Goal: Task Accomplishment & Management: Complete application form

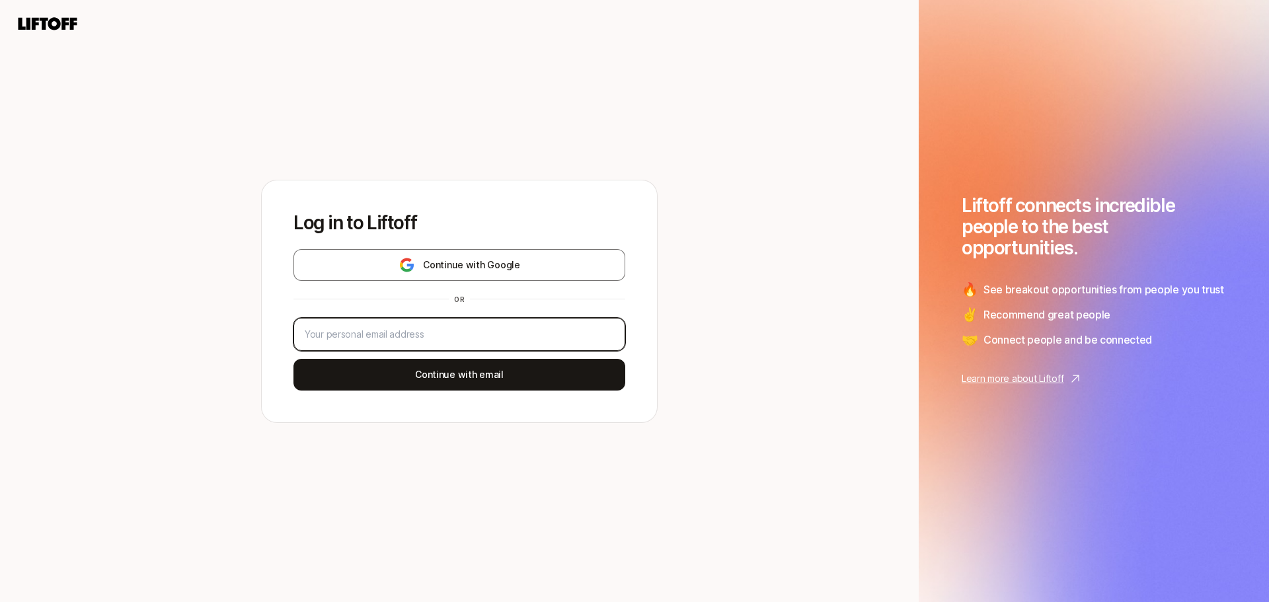
click at [451, 329] on input "email" at bounding box center [459, 335] width 309 height 16
type input "benjamin.burns.10@gmail.com"
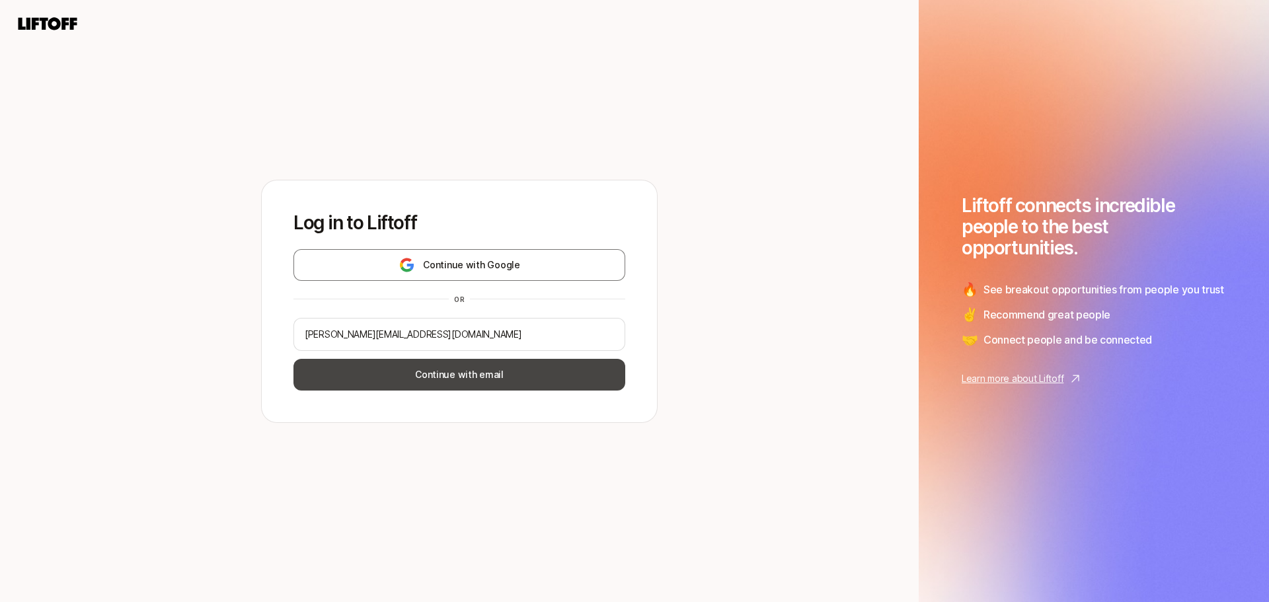
click at [445, 380] on button "Continue with email" at bounding box center [459, 375] width 332 height 32
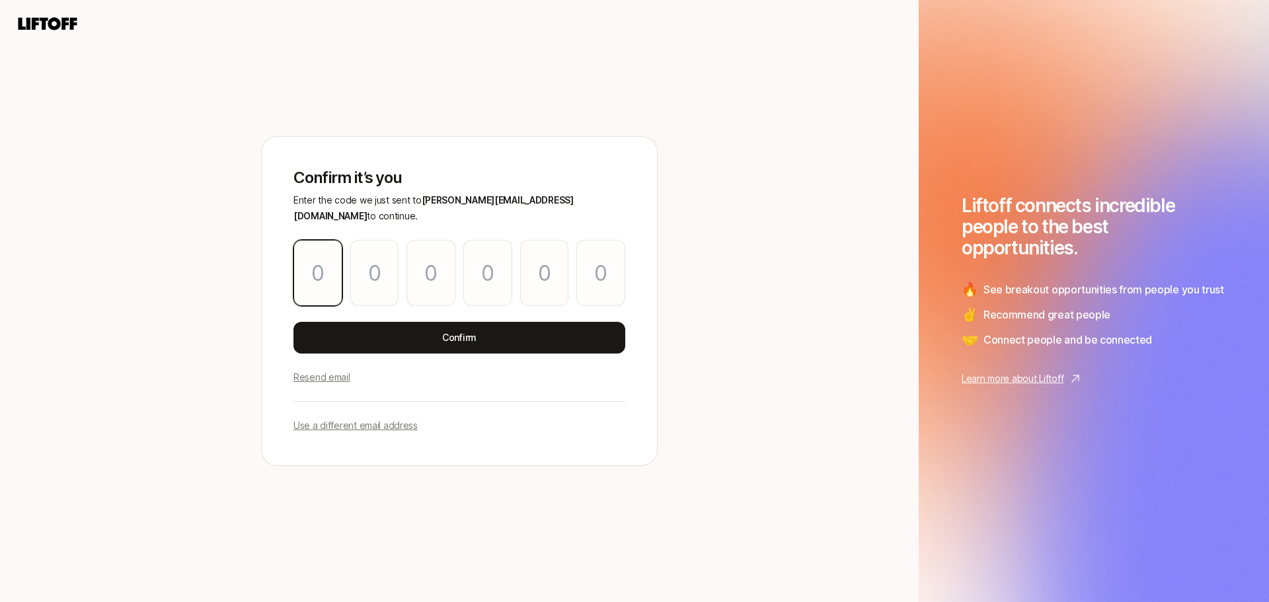
type input "6"
type input "9"
type input "6"
type input "3"
type input "0"
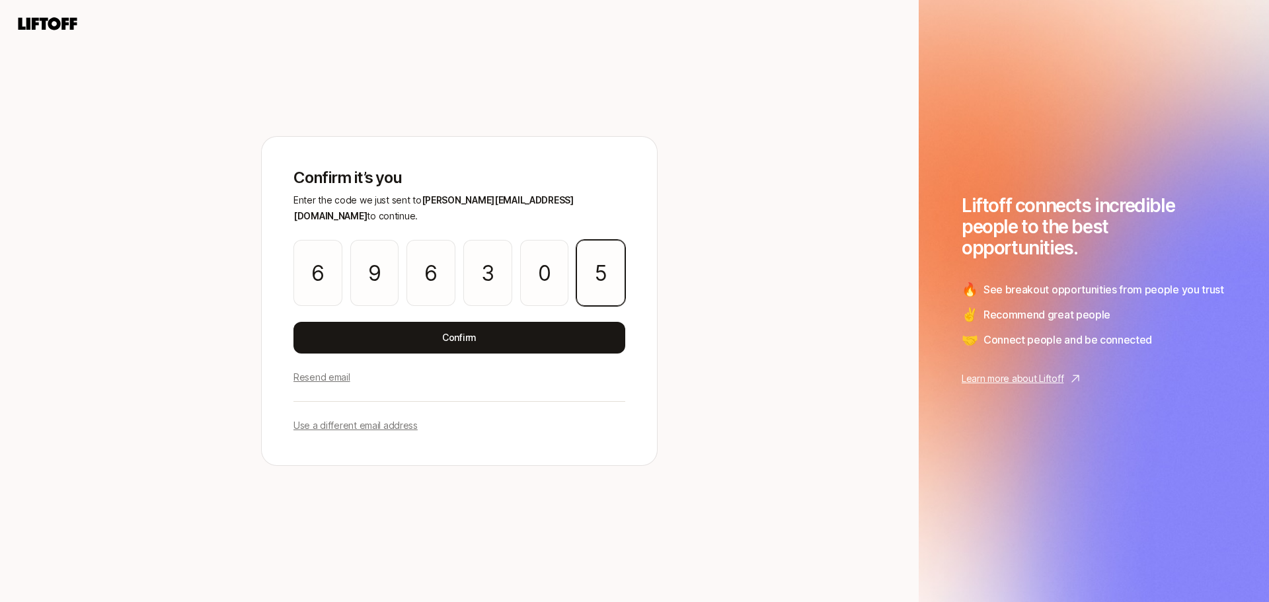
type input "5"
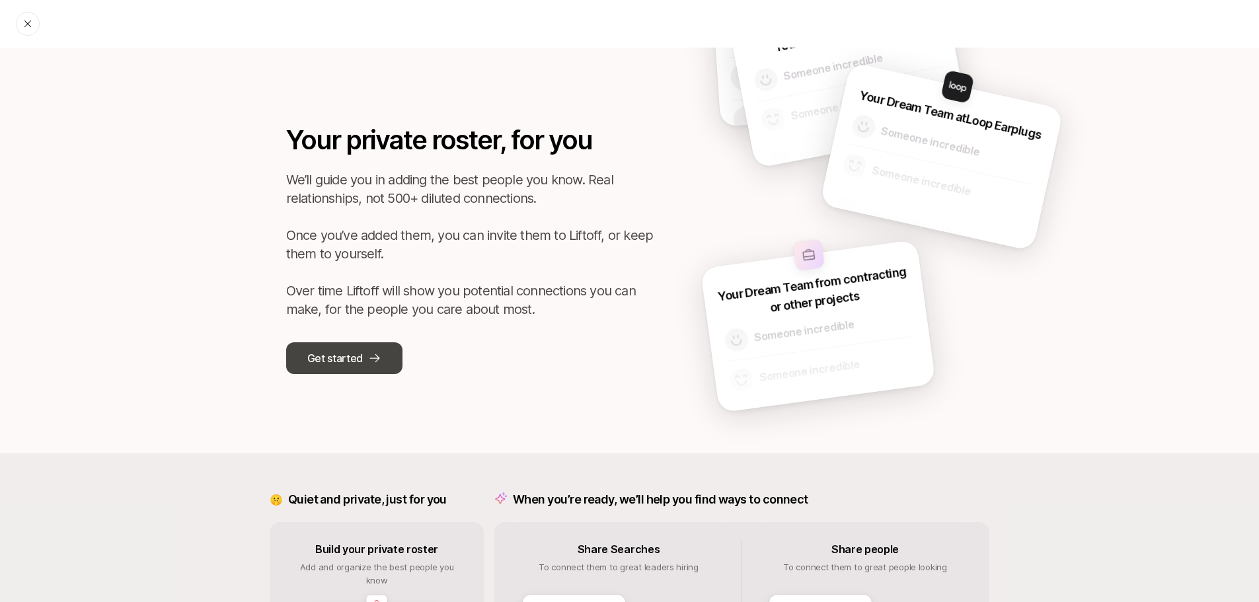
click at [352, 366] on p "Get started" at bounding box center [335, 358] width 56 height 17
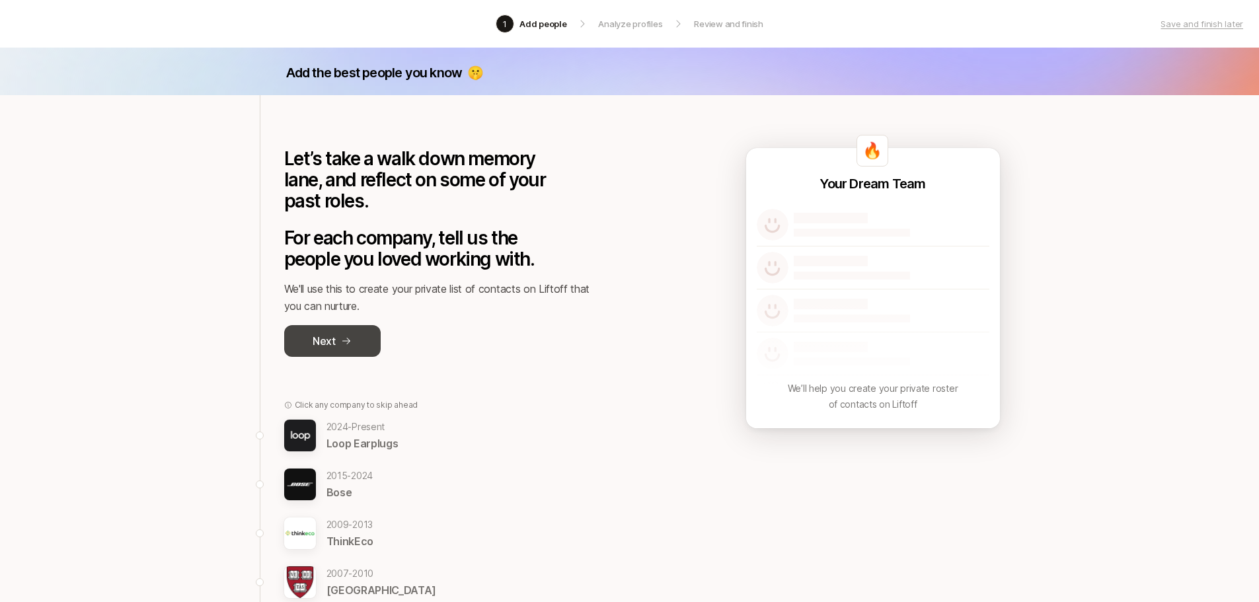
click at [356, 348] on button "Next" at bounding box center [332, 341] width 97 height 32
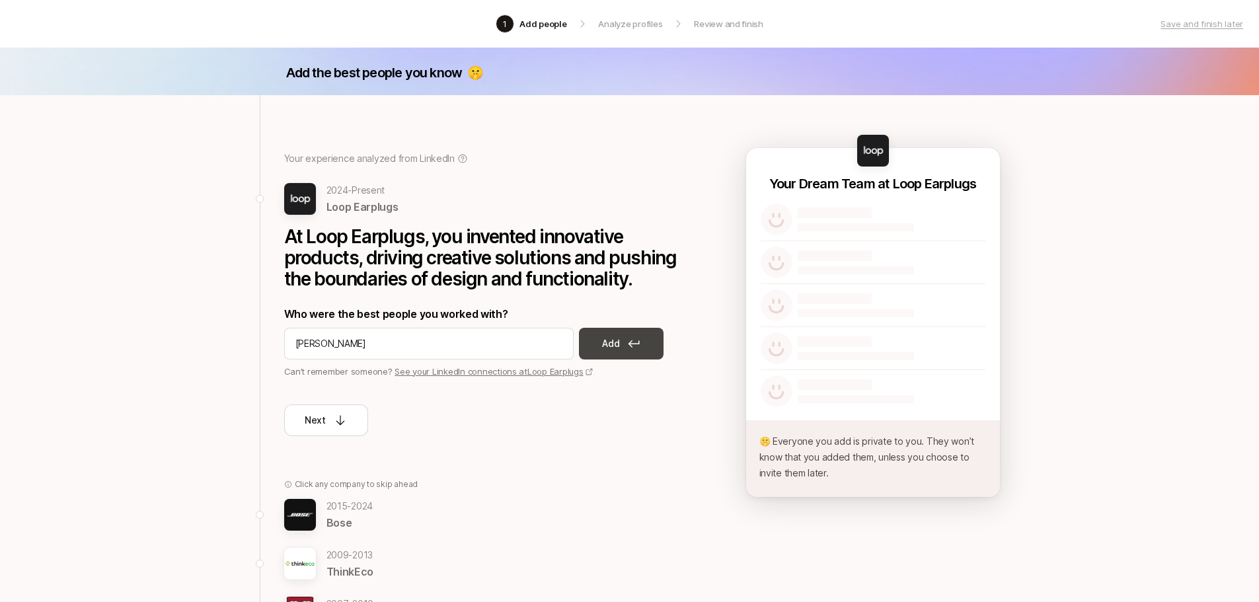
type input "robert blaauboer"
click at [629, 342] on icon at bounding box center [634, 344] width 12 height 8
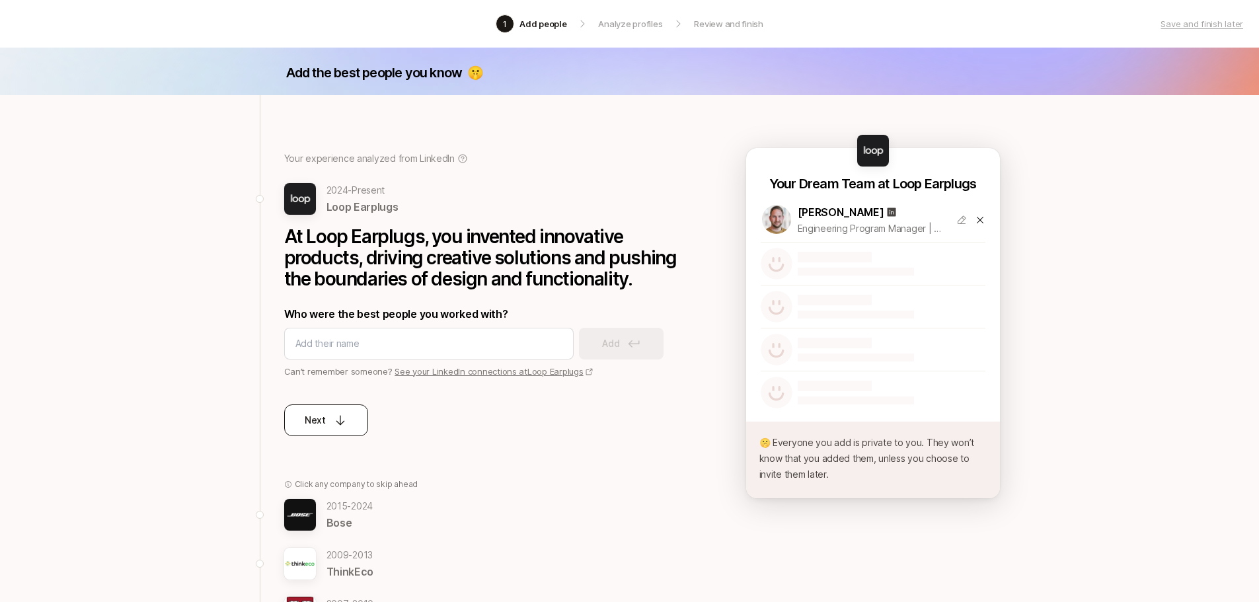
click at [349, 421] on button "Next" at bounding box center [326, 421] width 84 height 32
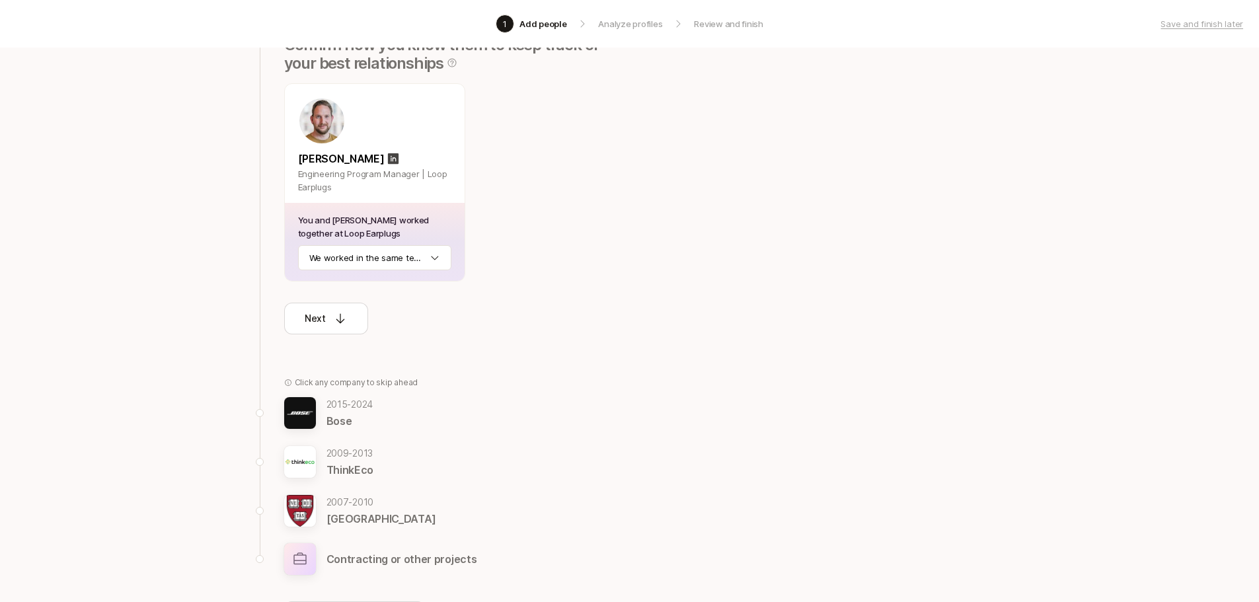
scroll to position [198, 0]
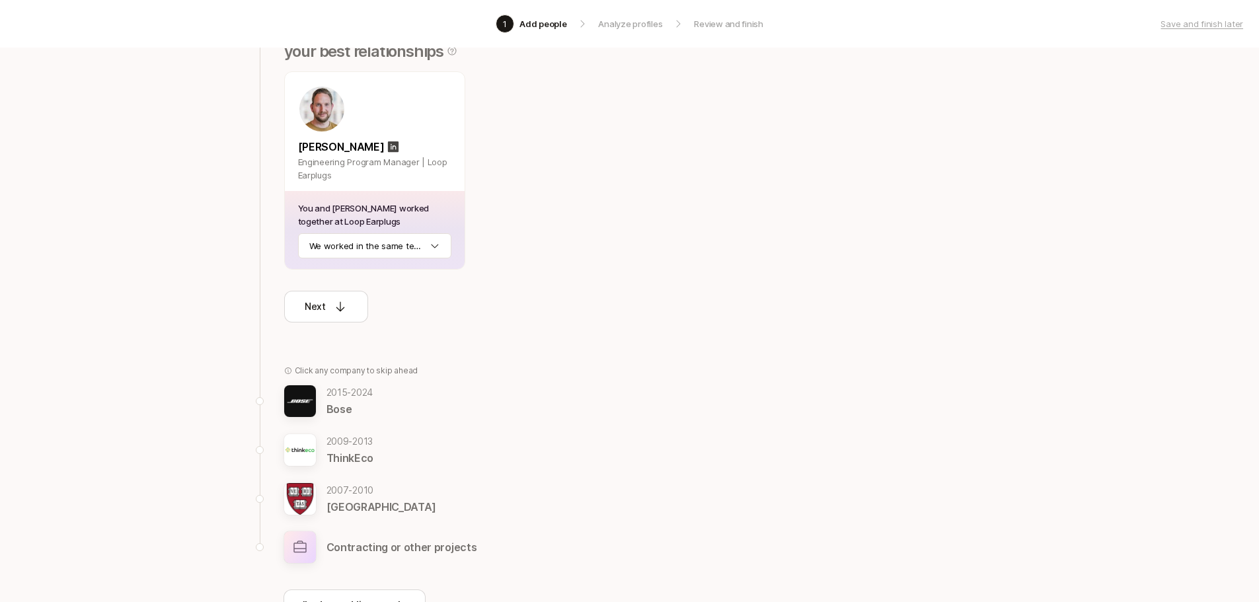
click at [340, 406] on p "Bose" at bounding box center [350, 409] width 47 height 17
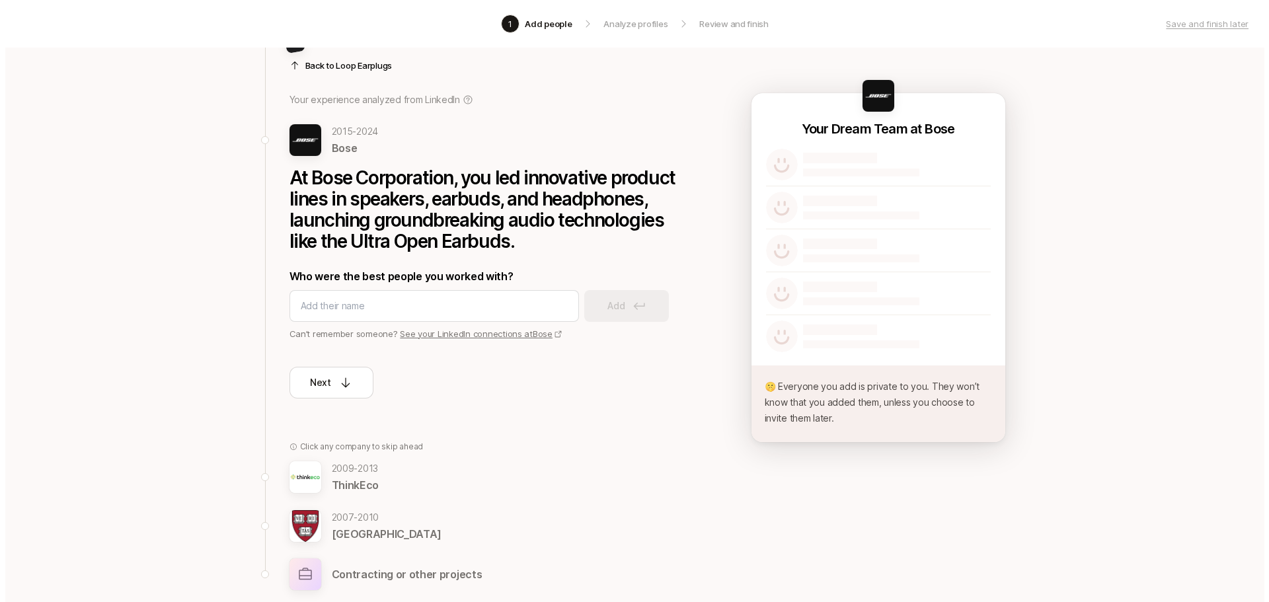
scroll to position [54, 0]
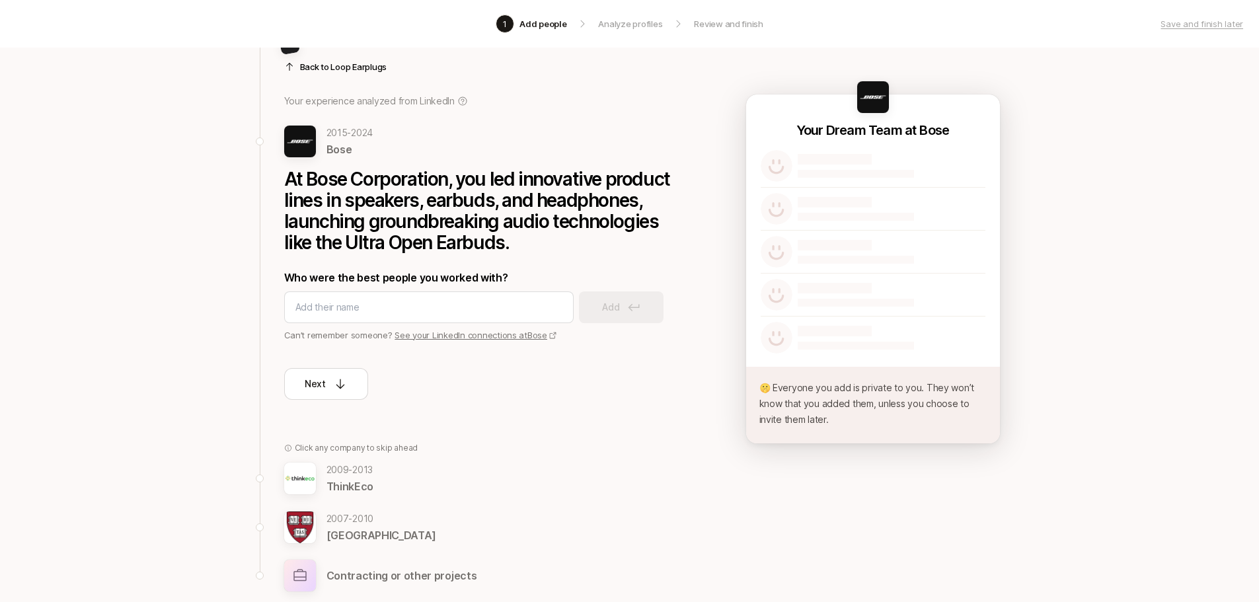
click at [475, 310] on input at bounding box center [428, 307] width 267 height 16
type input "todd reily"
click at [622, 317] on button "Add" at bounding box center [621, 307] width 85 height 32
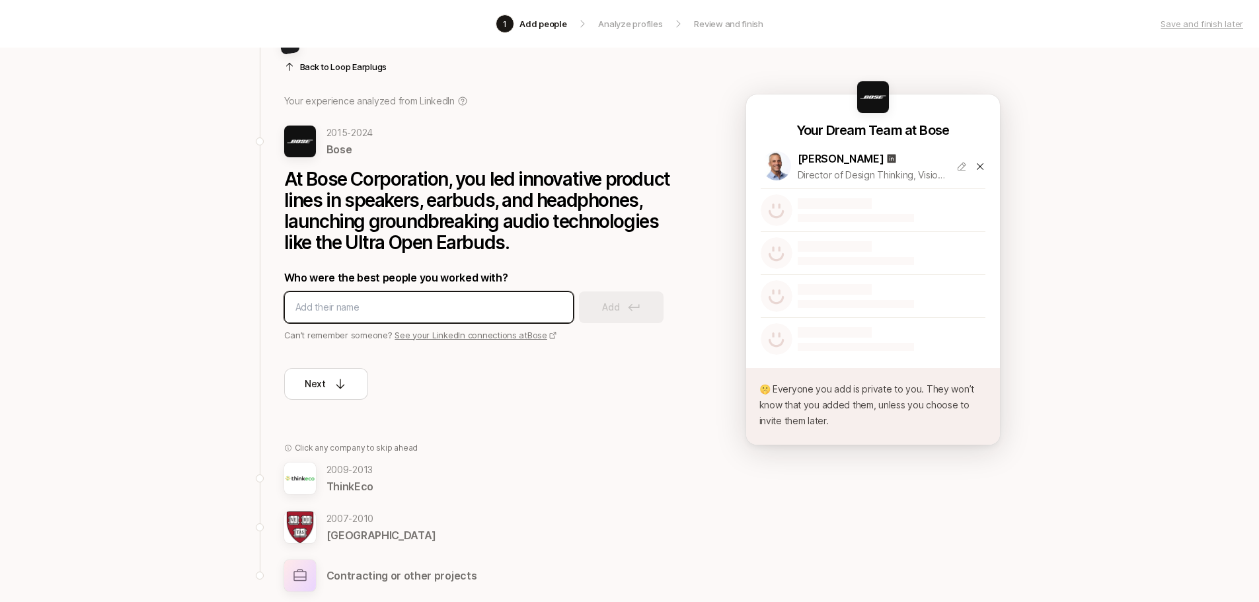
click at [402, 304] on input at bounding box center [428, 307] width 267 height 16
type input "alice yurgold"
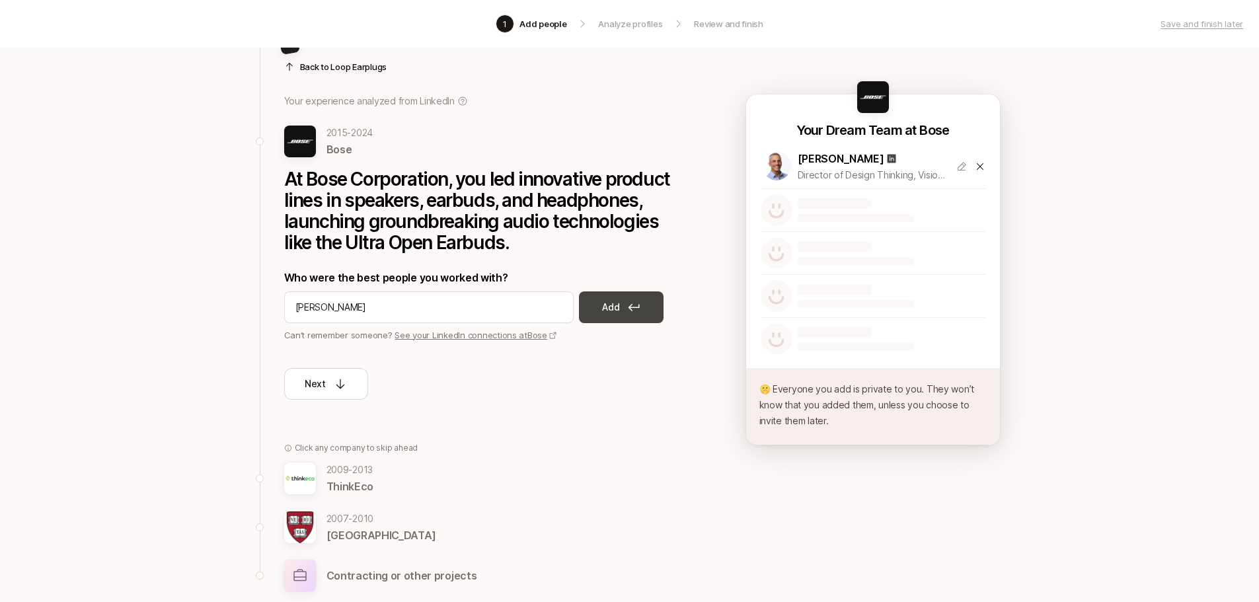
click at [610, 315] on button "Add" at bounding box center [621, 307] width 85 height 32
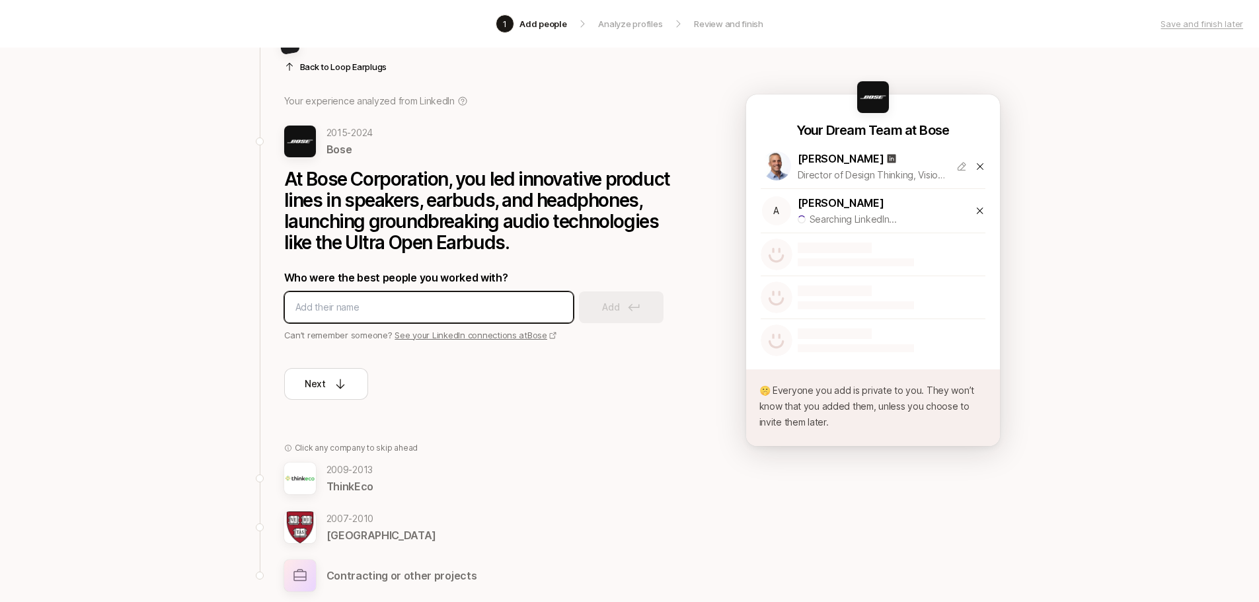
click at [374, 304] on input at bounding box center [428, 307] width 267 height 16
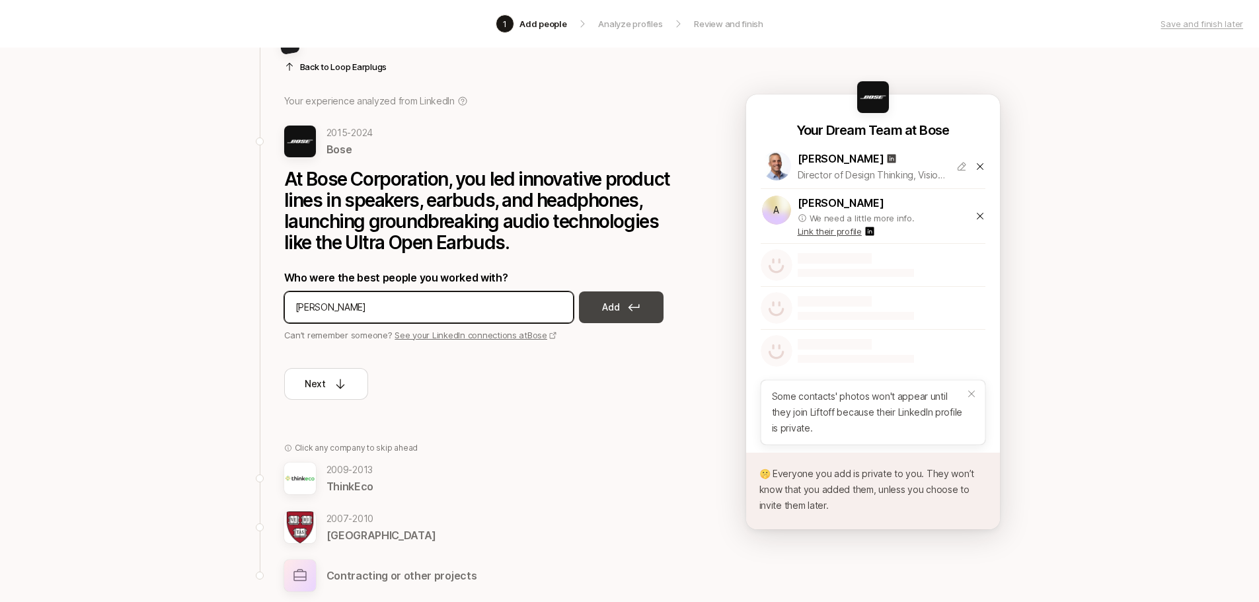
type input "kate martino"
click at [627, 302] on button "Add" at bounding box center [621, 307] width 85 height 32
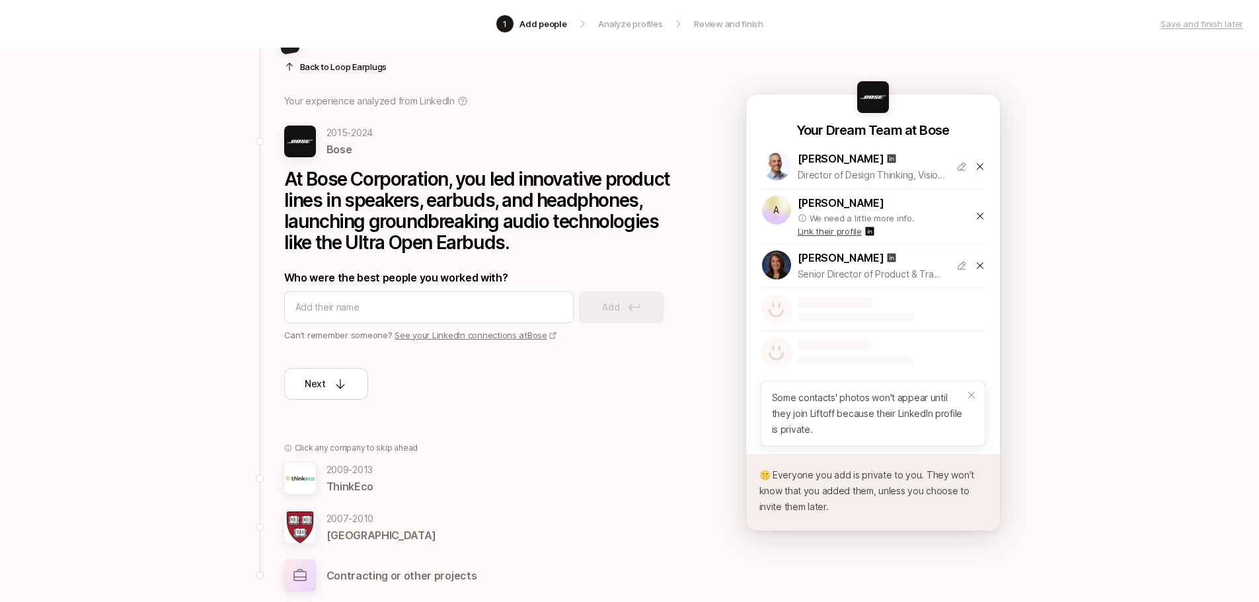
click at [980, 215] on icon at bounding box center [980, 216] width 11 height 11
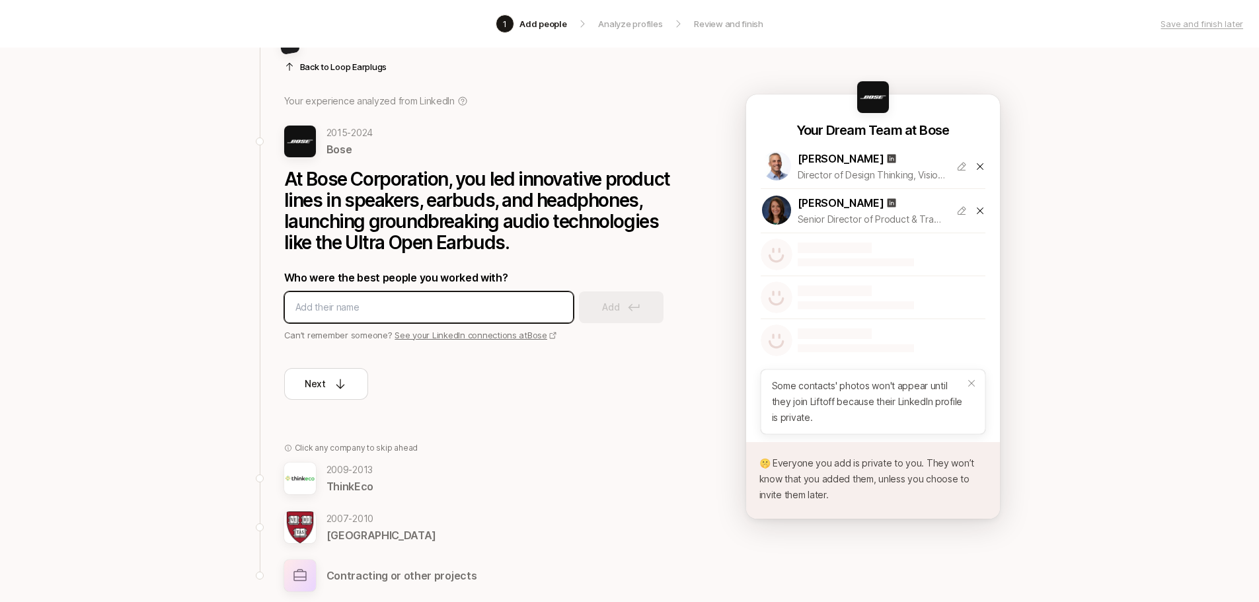
click at [444, 301] on input at bounding box center [428, 307] width 267 height 16
type input "alice yurgold yurechko"
click at [462, 307] on input at bounding box center [428, 307] width 267 height 16
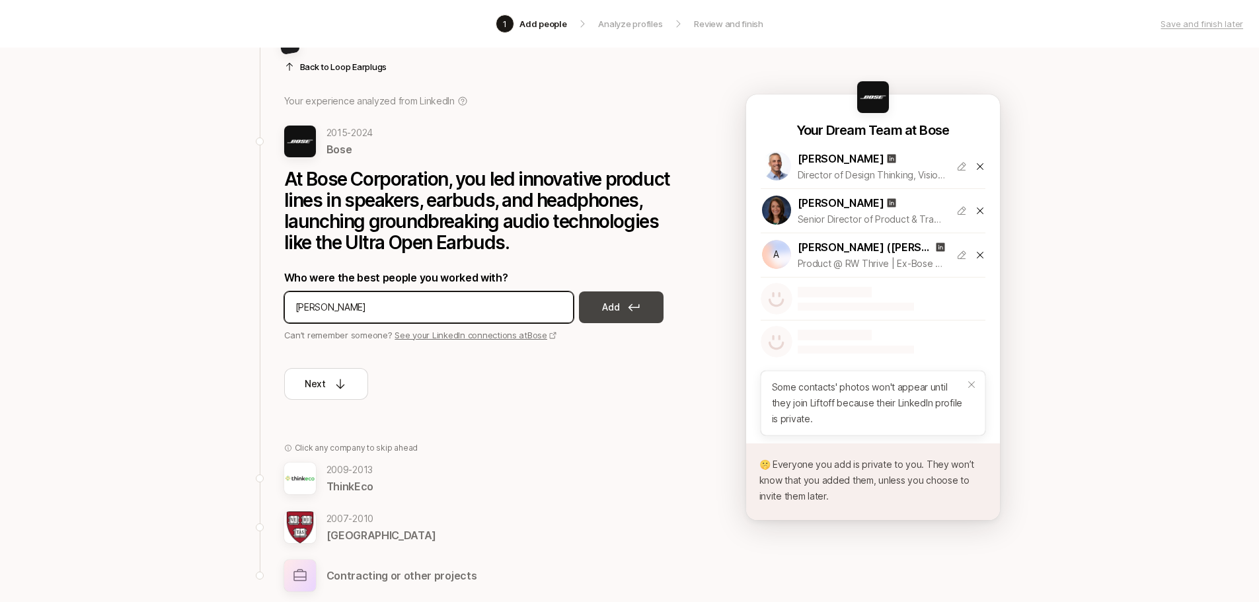
type input "joel miller"
click at [610, 314] on p "Add" at bounding box center [610, 307] width 17 height 16
click at [455, 306] on input at bounding box center [428, 307] width 267 height 16
type input "john benton"
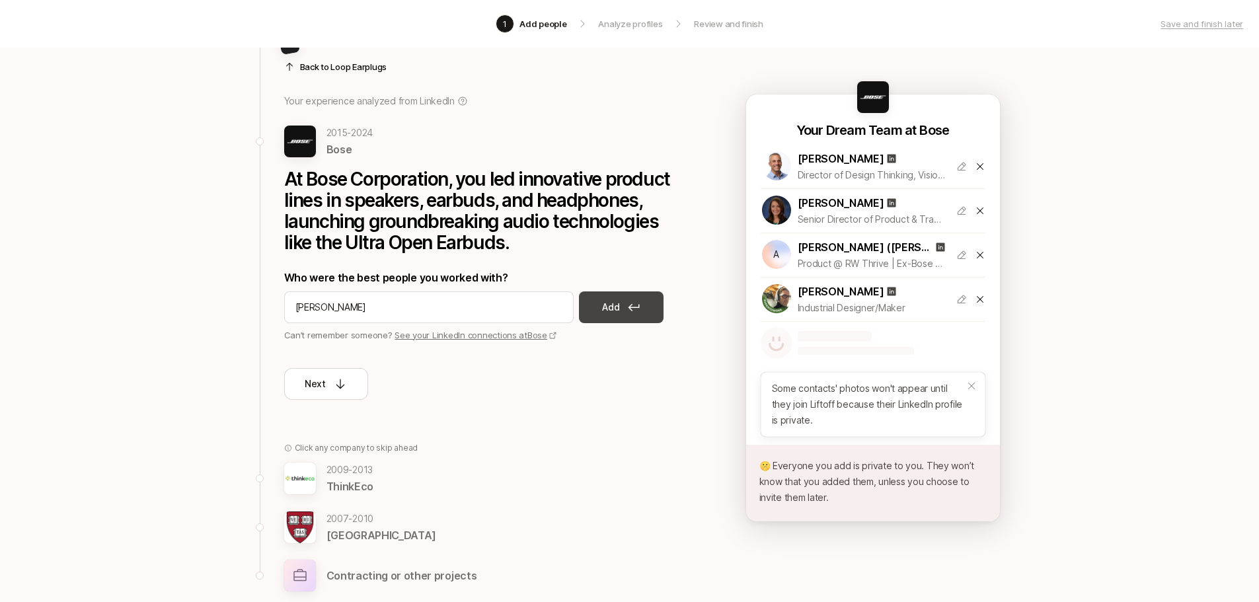
click at [611, 314] on p "Add" at bounding box center [610, 307] width 17 height 16
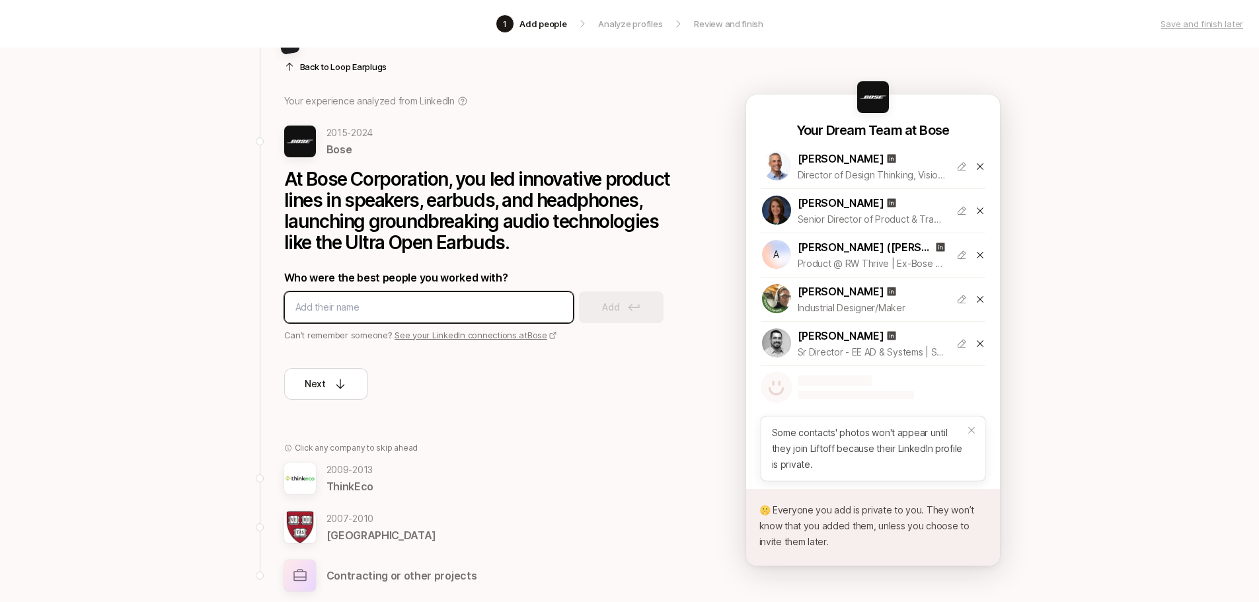
click at [461, 301] on input at bounding box center [428, 307] width 267 height 16
type input "elizabeth newstadt"
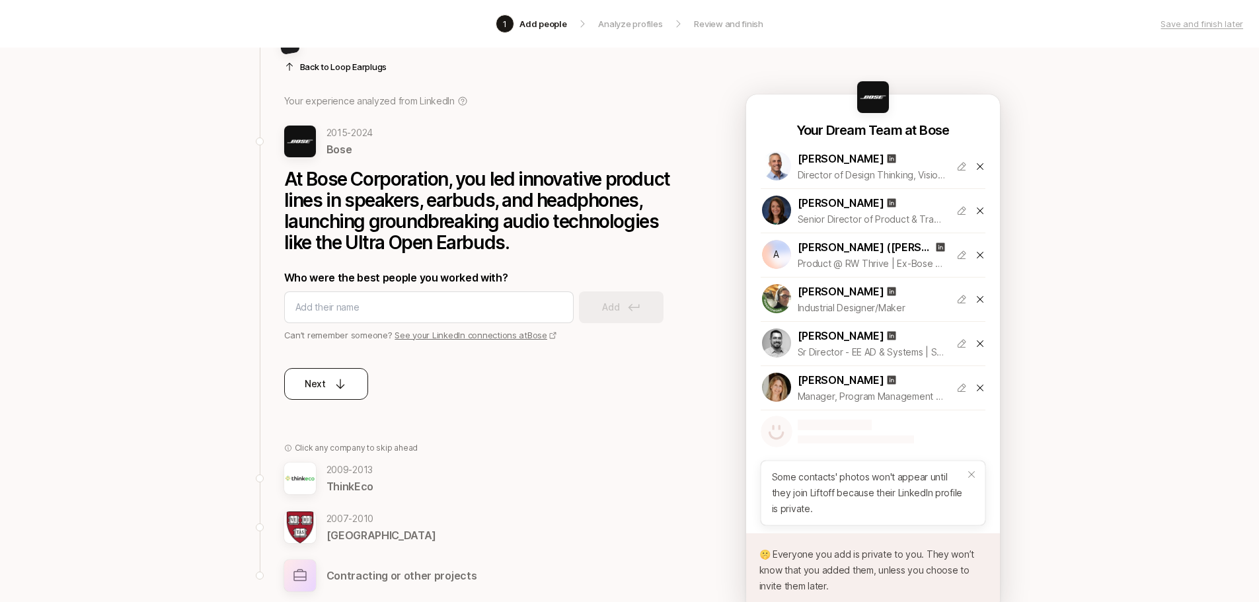
click at [335, 385] on icon at bounding box center [340, 383] width 13 height 13
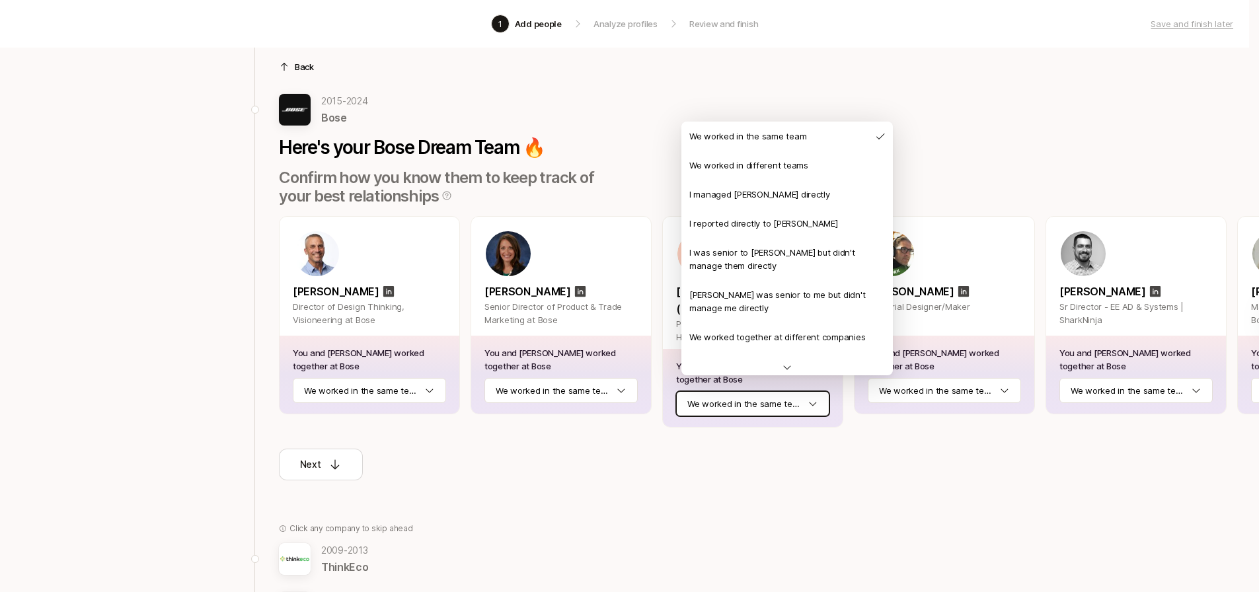
click at [777, 395] on html "1 Add people Analyze profiles Review and finish Save and finish later Add the b…" at bounding box center [629, 242] width 1259 height 592
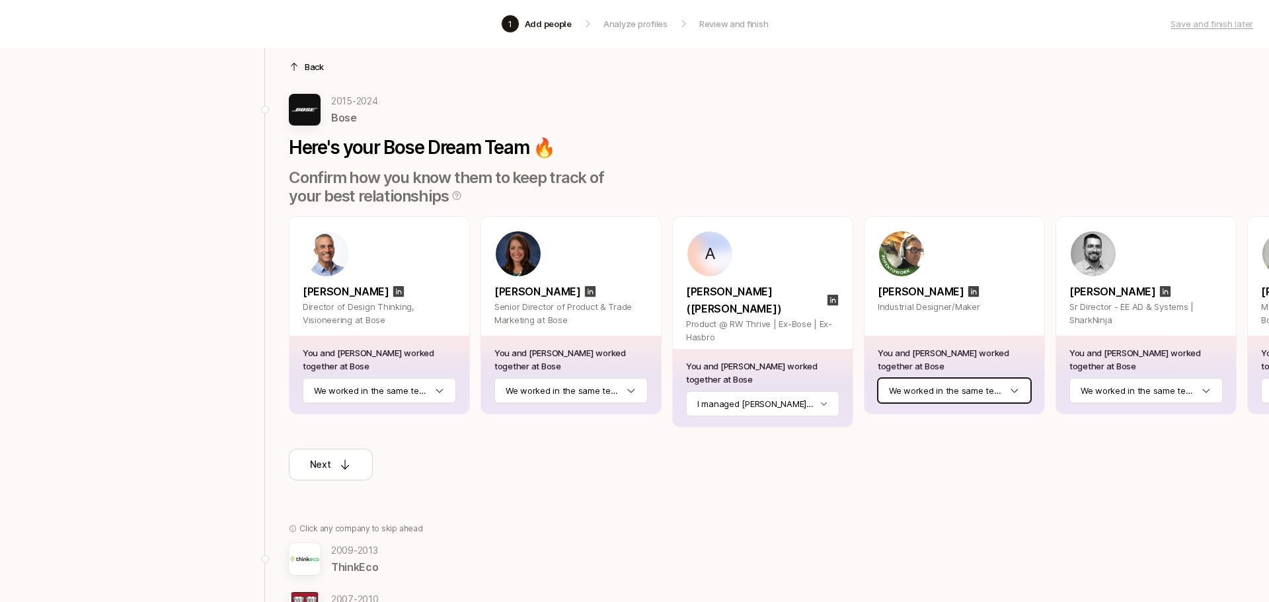
click at [941, 397] on html "1 Add people Analyze profiles Review and finish Save and finish later Add the b…" at bounding box center [634, 247] width 1269 height 602
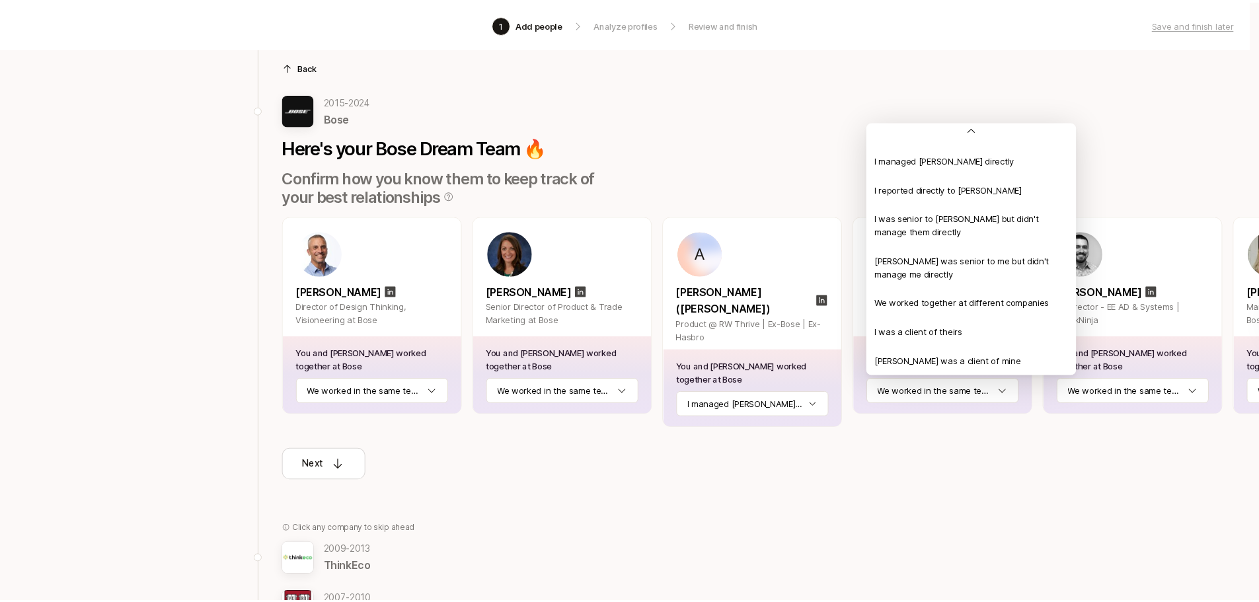
scroll to position [50, 0]
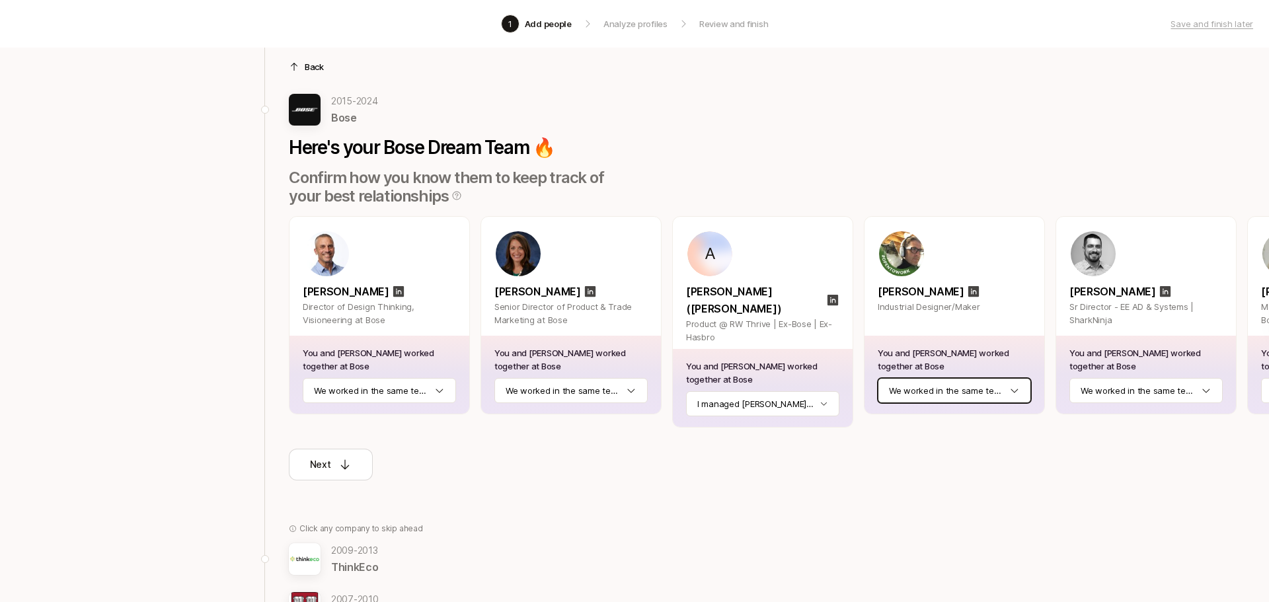
click at [929, 437] on html "1 Add people Analyze profiles Review and finish Save and finish later Add the b…" at bounding box center [634, 247] width 1269 height 602
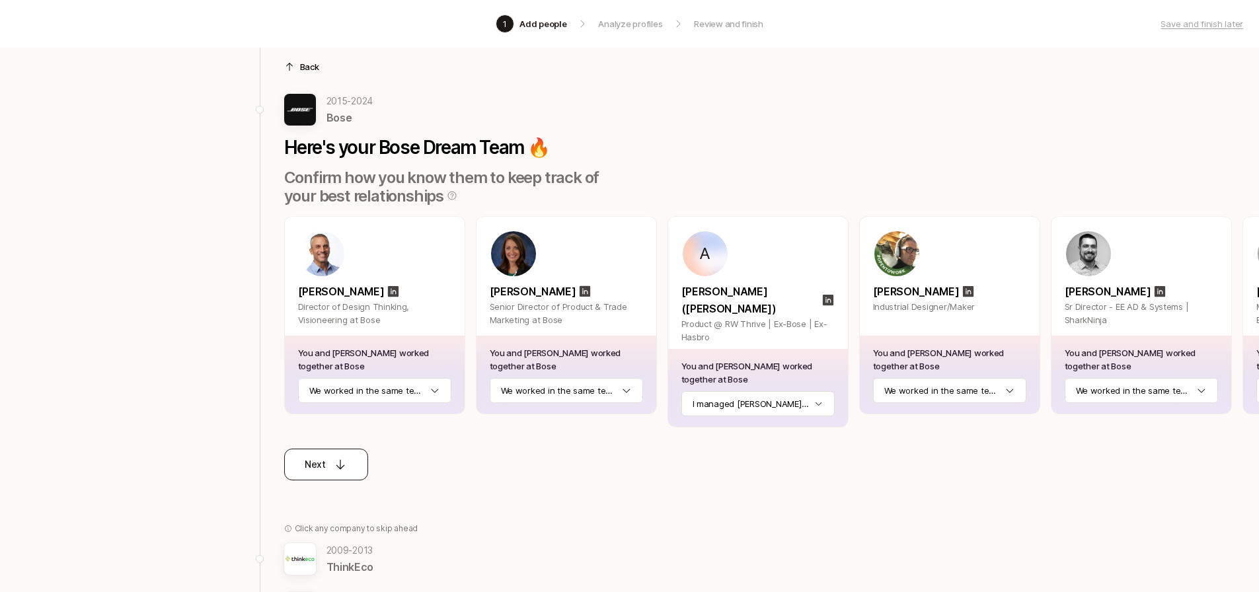
click at [314, 469] on p "Next" at bounding box center [315, 465] width 21 height 16
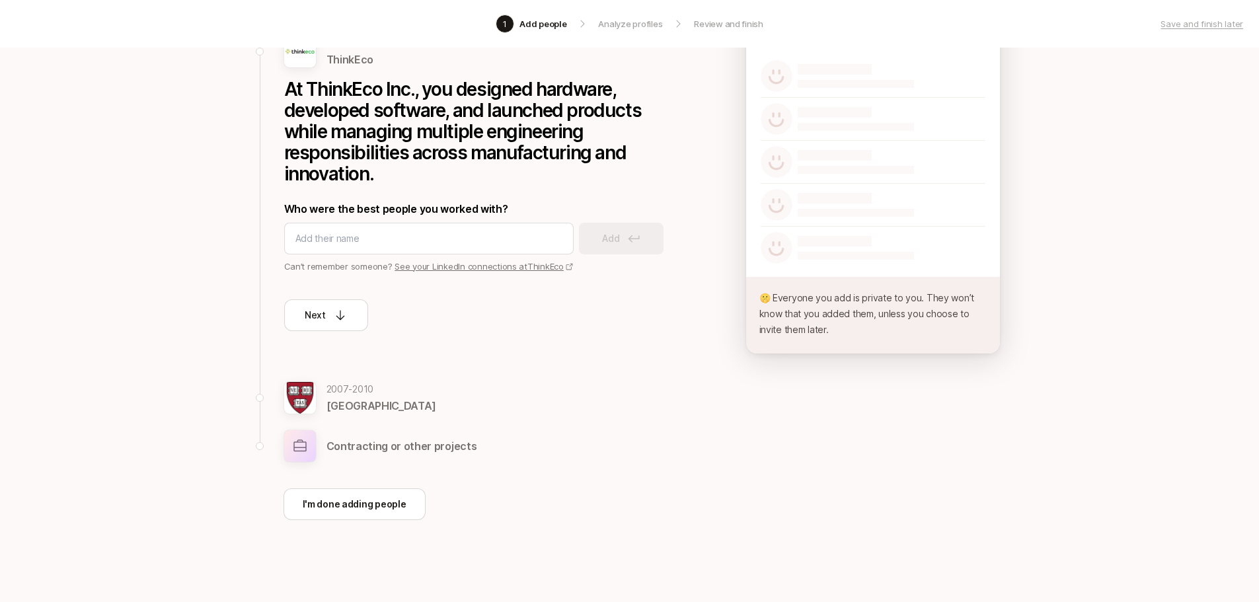
scroll to position [146, 0]
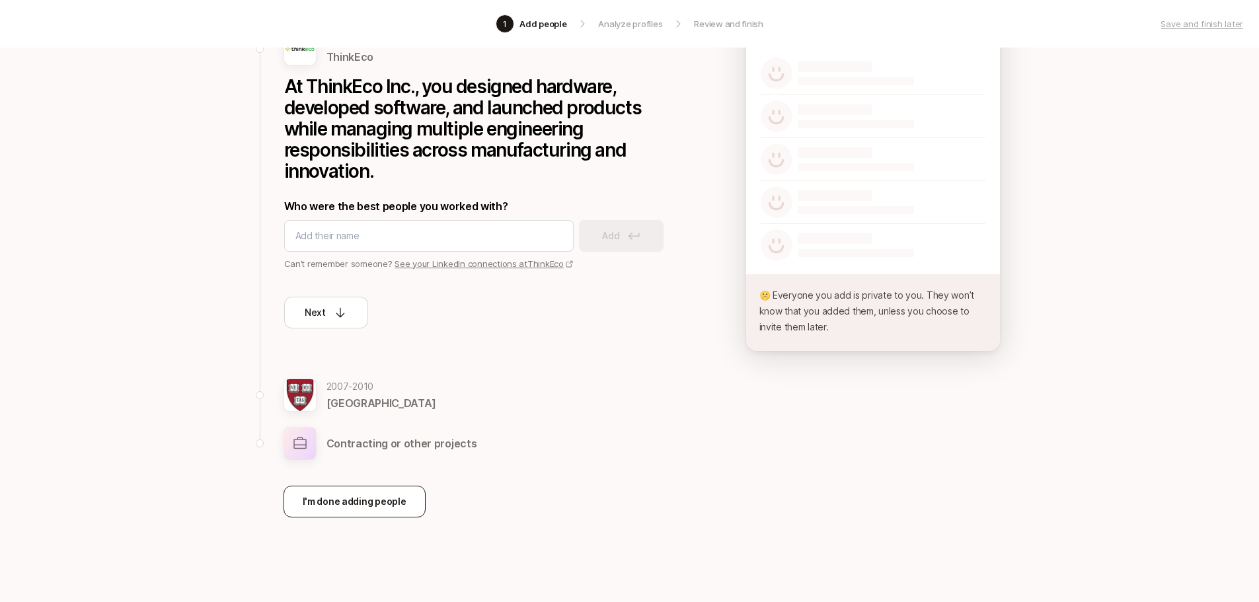
click at [364, 492] on button "I'm done adding people" at bounding box center [355, 502] width 142 height 32
